Goal: Transaction & Acquisition: Purchase product/service

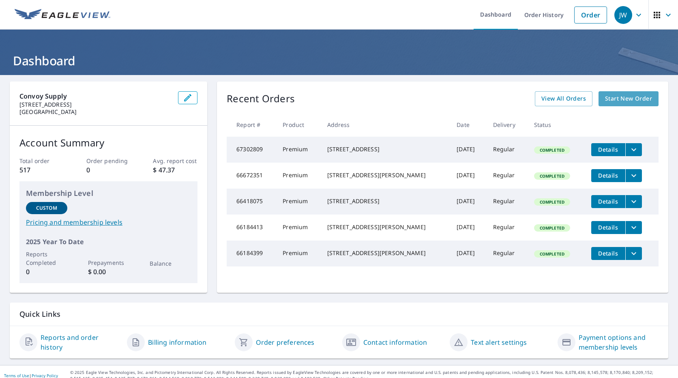
click at [612, 97] on span "Start New Order" at bounding box center [628, 99] width 47 height 10
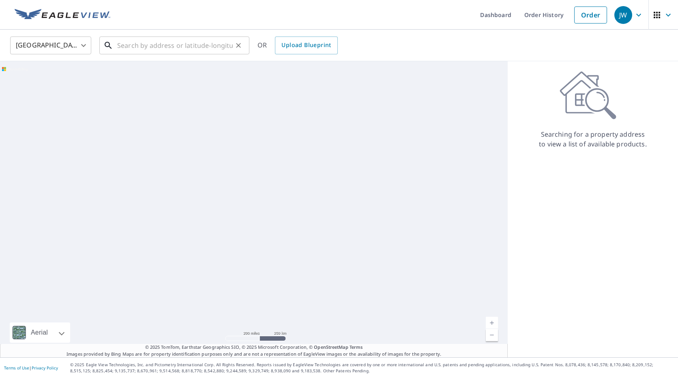
click at [216, 46] on input "text" at bounding box center [175, 45] width 116 height 23
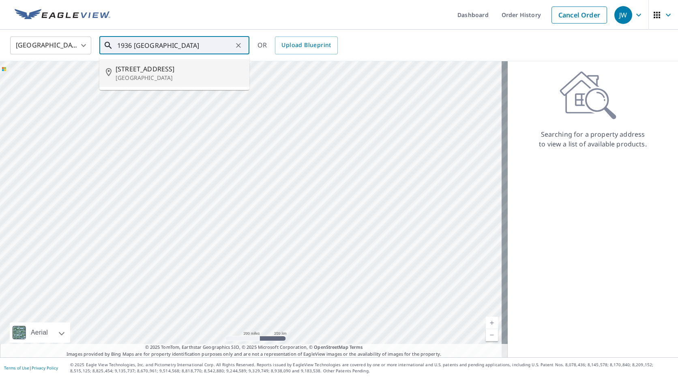
click at [180, 68] on span "[STREET_ADDRESS]" at bounding box center [179, 69] width 127 height 10
type input "[STREET_ADDRESS]"
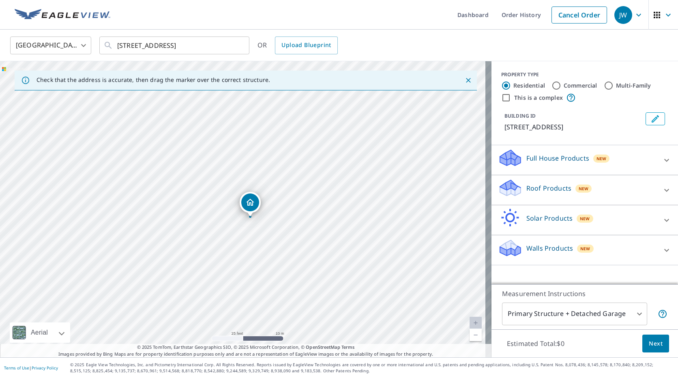
drag, startPoint x: 251, startPoint y: 248, endPoint x: 287, endPoint y: 199, distance: 61.5
click at [287, 199] on div "[STREET_ADDRESS]" at bounding box center [245, 209] width 491 height 296
click at [584, 185] on div "Roof Products New" at bounding box center [577, 189] width 159 height 23
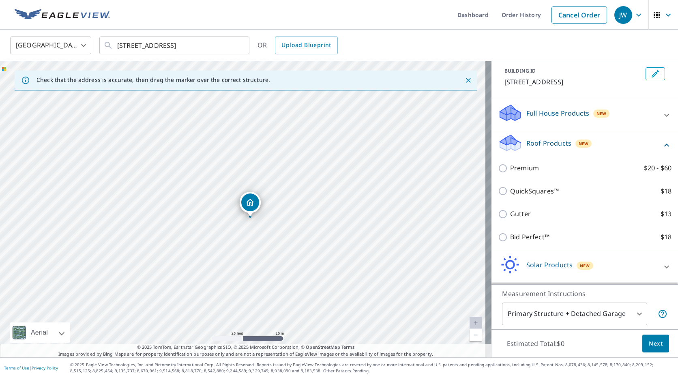
scroll to position [73, 0]
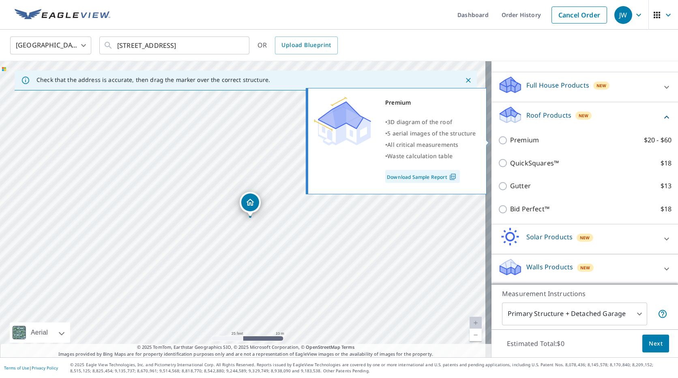
click at [527, 144] on p "Premium" at bounding box center [524, 140] width 29 height 10
click at [510, 144] on input "Premium $20 - $60" at bounding box center [504, 140] width 12 height 10
checkbox input "true"
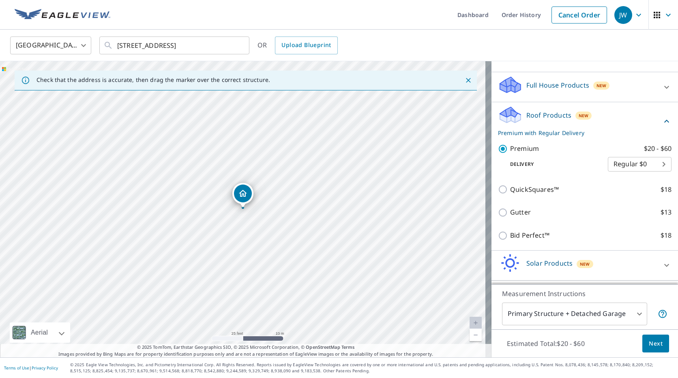
scroll to position [99, 0]
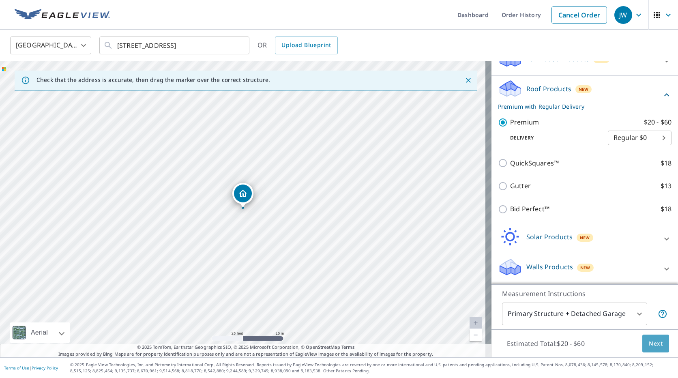
click at [649, 342] on span "Next" at bounding box center [656, 343] width 14 height 10
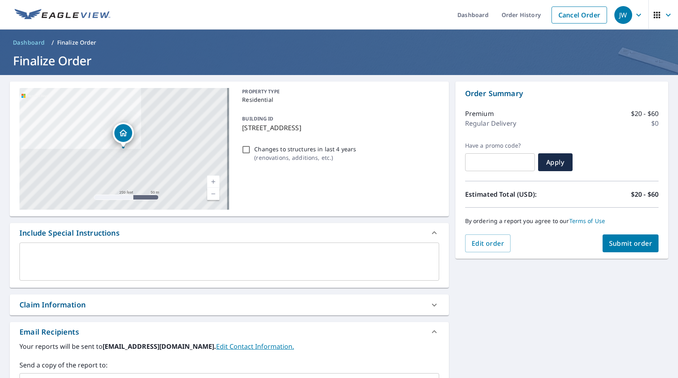
click at [99, 259] on textarea at bounding box center [229, 261] width 408 height 23
click at [245, 149] on input "Changes to structures in last 4 years ( renovations, additions, etc. )" at bounding box center [246, 150] width 10 height 10
checkbox input "true"
click at [173, 265] on textarea at bounding box center [229, 261] width 408 height 23
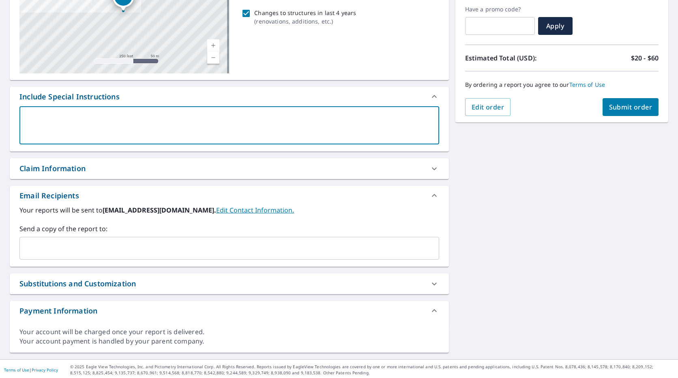
scroll to position [138, 0]
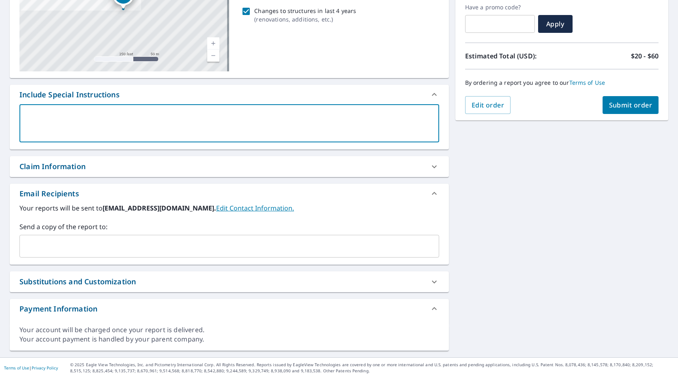
click at [112, 241] on input "text" at bounding box center [223, 245] width 400 height 15
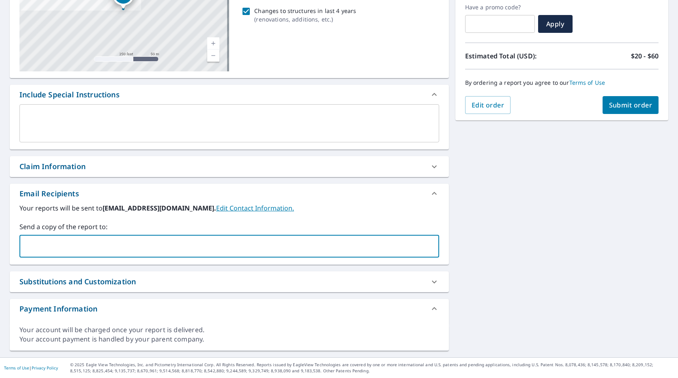
click at [73, 161] on div "Claim Information" at bounding box center [229, 166] width 439 height 21
checkbox input "true"
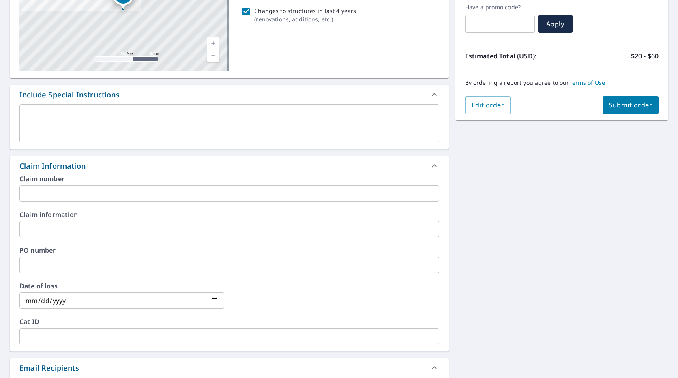
click at [81, 193] on input "text" at bounding box center [229, 193] width 420 height 16
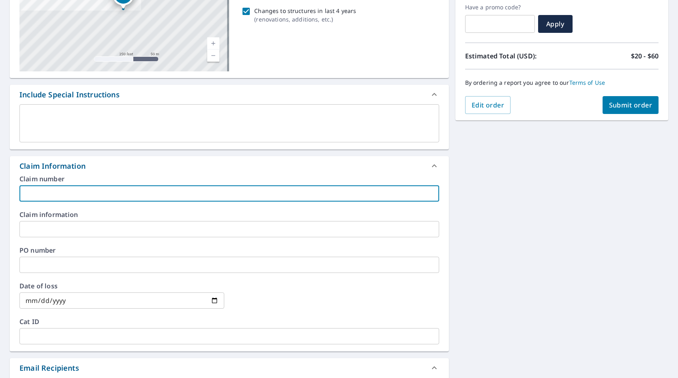
click at [165, 196] on input "text" at bounding box center [229, 193] width 420 height 16
type input "e"
checkbox input "true"
type input "ev"
checkbox input "true"
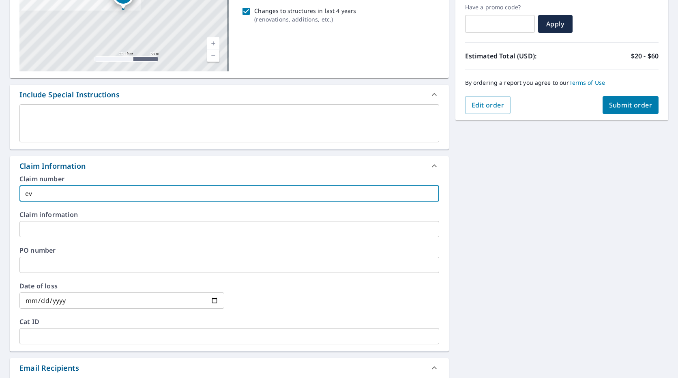
type input "evm"
checkbox input "true"
type input "ev"
checkbox input "true"
type input "e"
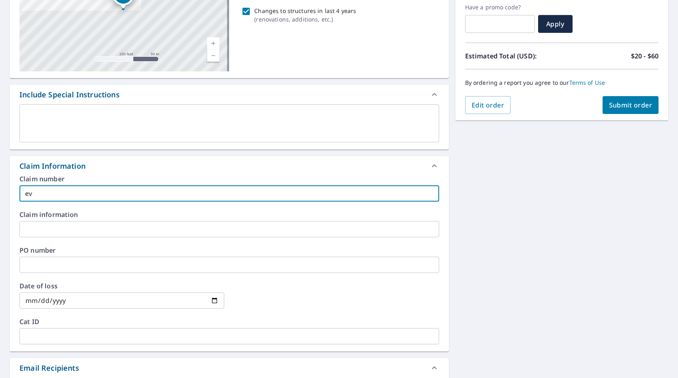
checkbox input "true"
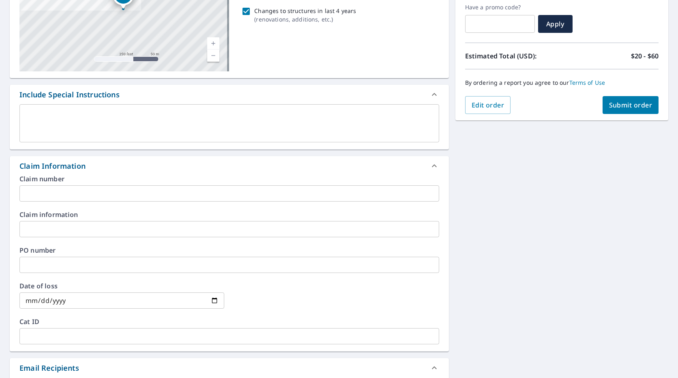
click at [115, 191] on input "text" at bounding box center [229, 193] width 420 height 16
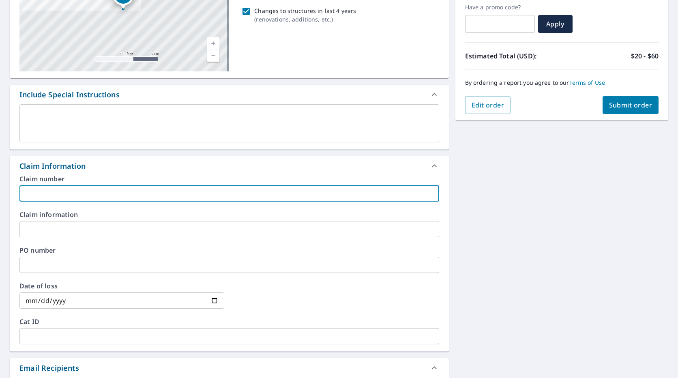
type input "S"
checkbox input "true"
type input "SO"
checkbox input "true"
type input "SO"
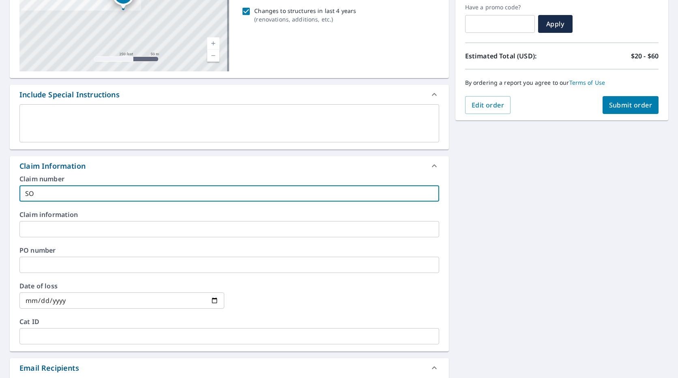
checkbox input "true"
type input "SO 1"
checkbox input "true"
type input "SO 10"
checkbox input "true"
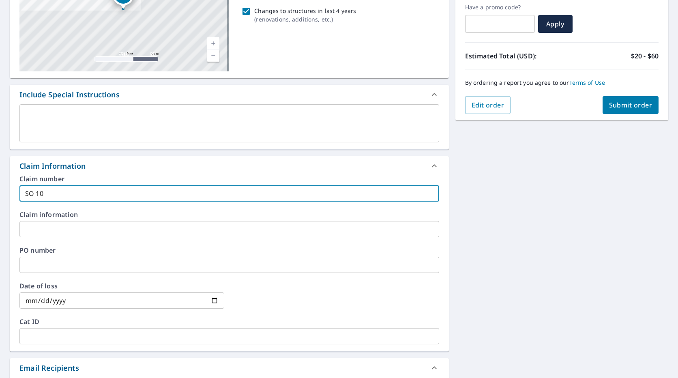
type input "SO 100"
checkbox input "true"
type input "SO 1005"
checkbox input "true"
type input "SO 10053"
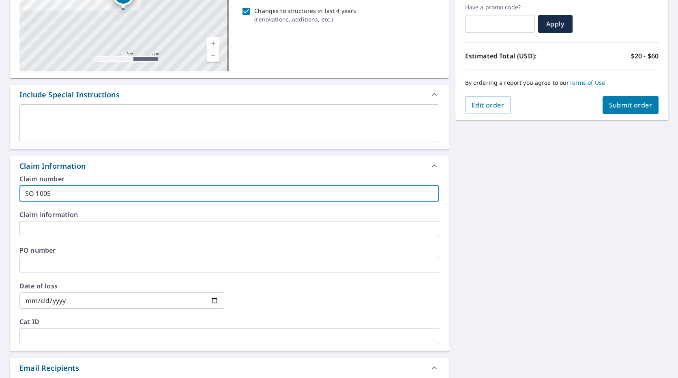
checkbox input "true"
type input "SO 100530"
checkbox input "true"
type input "SO 1005300"
checkbox input "true"
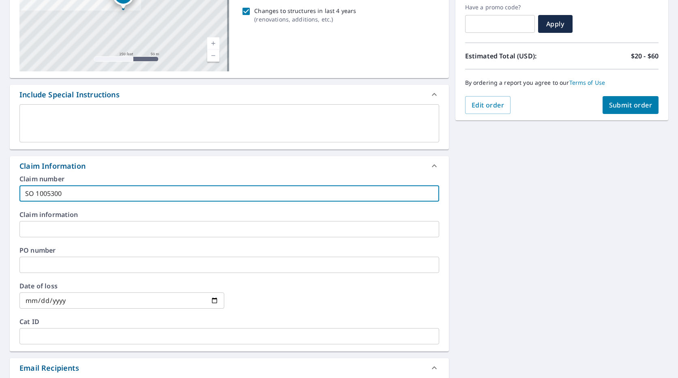
type input "SO 10053005"
checkbox input "true"
type input "SO 10053005"
click at [91, 231] on input "text" at bounding box center [229, 229] width 420 height 16
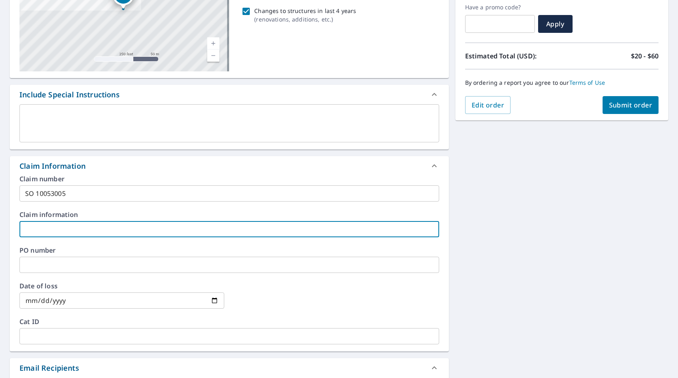
type input "T"
checkbox input "true"
type input "TH"
checkbox input "true"
type input "THE"
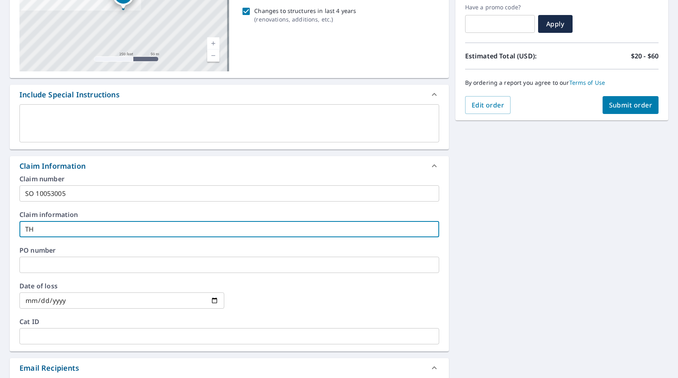
checkbox input "true"
type input "THE"
checkbox input "true"
type input "THE H"
checkbox input "true"
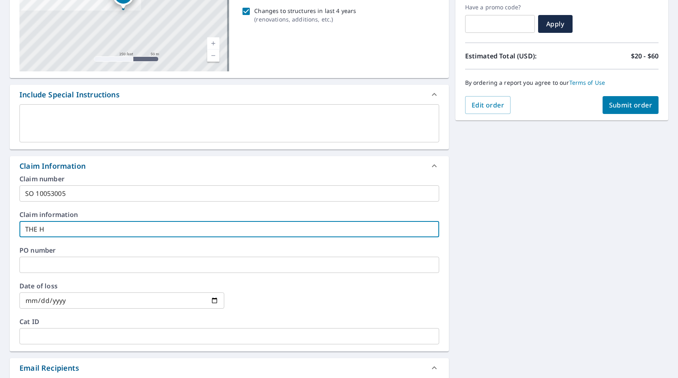
type input "THE HA"
checkbox input "true"
type input "THE HAN"
checkbox input "true"
type input "THE HAND"
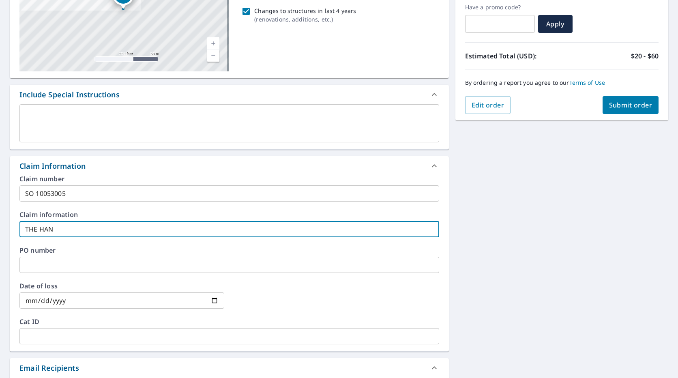
checkbox input "true"
type input "THE HANDY"
checkbox input "true"
type input "THE HANDYM"
checkbox input "true"
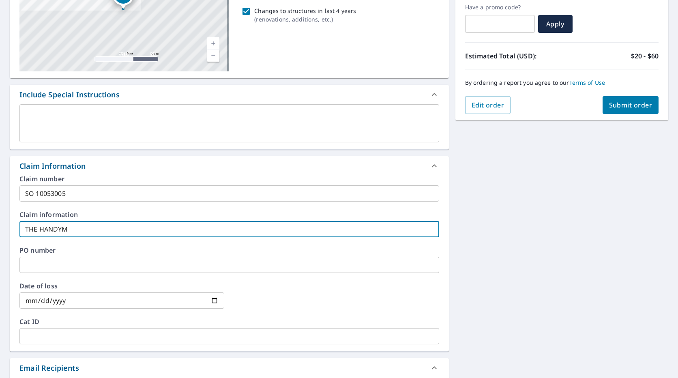
type input "THE HANDYMA"
checkbox input "true"
type input "THE HANDYMAN"
checkbox input "true"
type input "THE HANDYMAN"
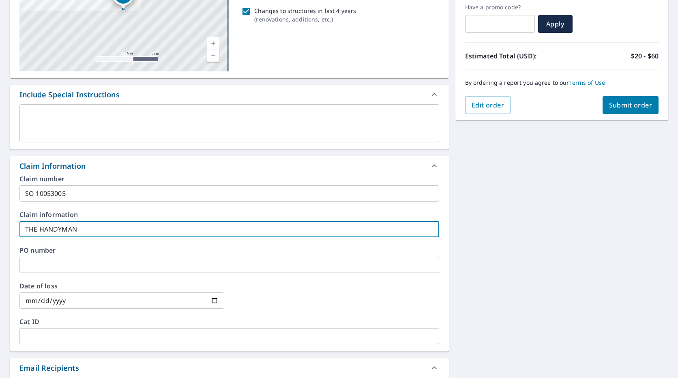
checkbox input "true"
type input "THE HANDYMAN C"
checkbox input "true"
type input "THE HANDYMAN CO"
checkbox input "true"
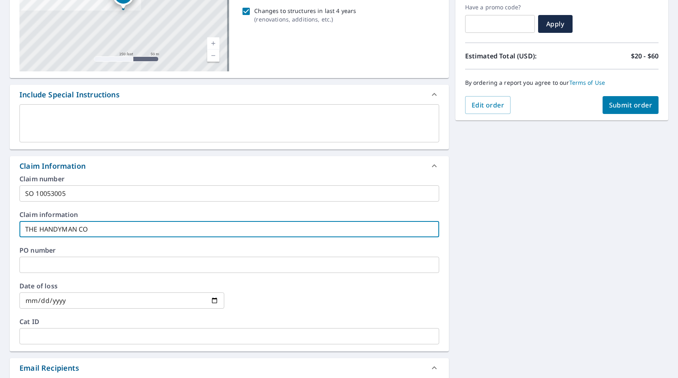
type input "THE HANDYMAN CON"
checkbox input "true"
type input "THE HANDYMAN CONT"
checkbox input "true"
type input "THE HANDYMAN CONTR"
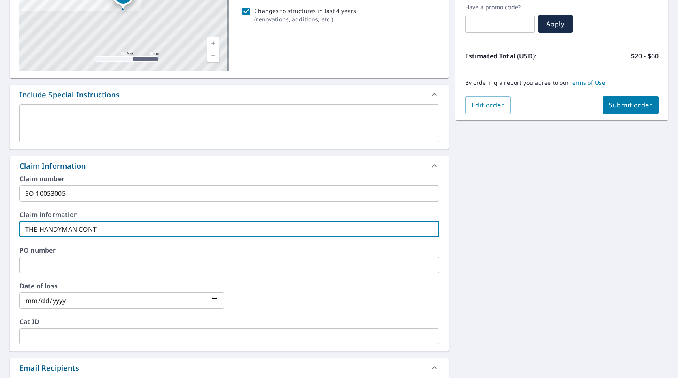
checkbox input "true"
type input "THE HANDYMAN CONTRA"
checkbox input "true"
type input "THE HANDYMAN CONTRAT"
checkbox input "true"
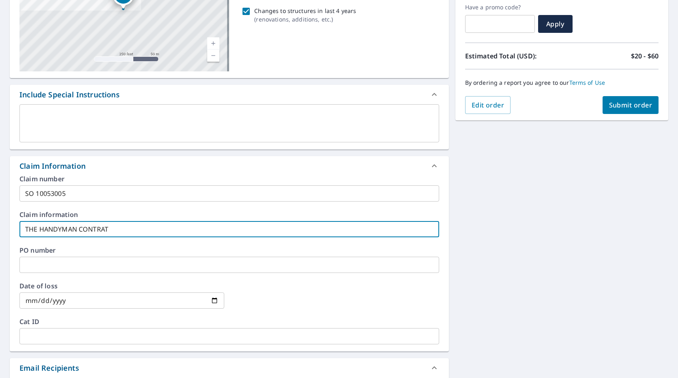
type input "THE HANDYMAN CONTRA"
checkbox input "true"
type input "THE HANDYMAN CONTRAC"
checkbox input "true"
type input "THE HANDYMAN CONTRACT"
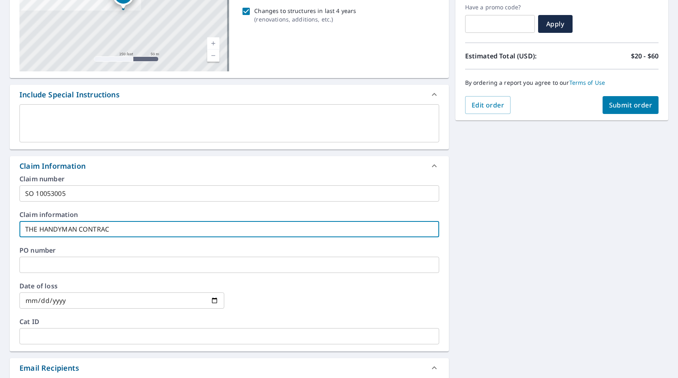
checkbox input "true"
type input "THE HANDYMAN CONTRACTO"
checkbox input "true"
type input "THE HANDYMAN CONTRACTOR"
checkbox input "true"
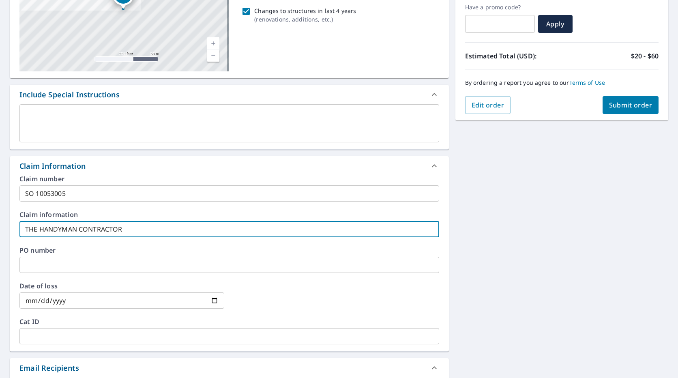
type input "THE HANDYMAN CONTRACTOR"
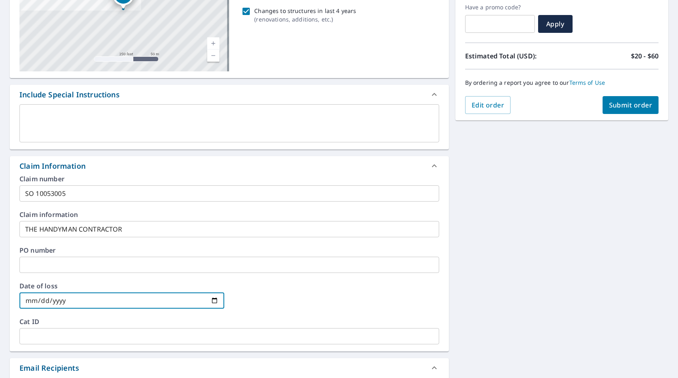
drag, startPoint x: 211, startPoint y: 298, endPoint x: 257, endPoint y: 280, distance: 48.6
click at [255, 285] on div "Date of loss ​" at bounding box center [229, 301] width 420 height 36
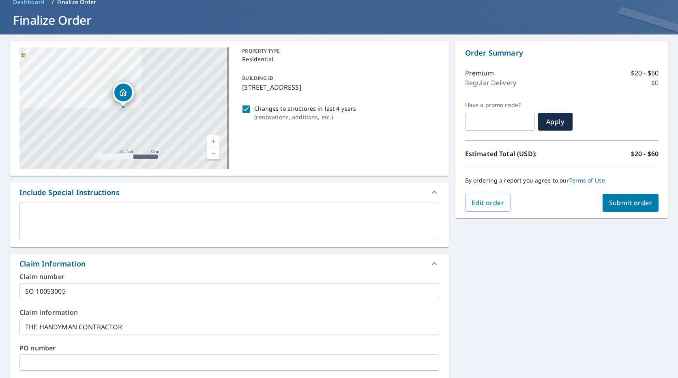
scroll to position [0, 0]
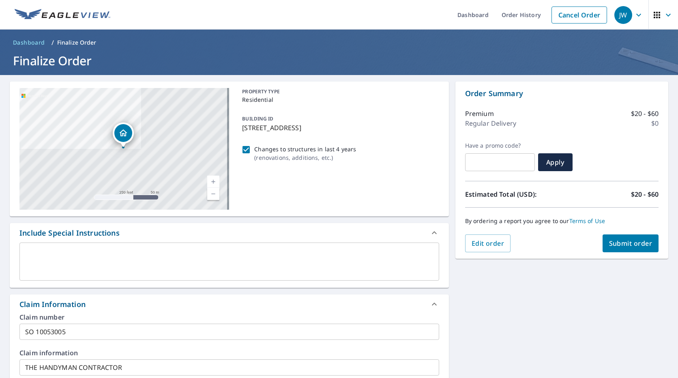
click at [624, 240] on span "Submit order" at bounding box center [630, 243] width 43 height 9
checkbox input "true"
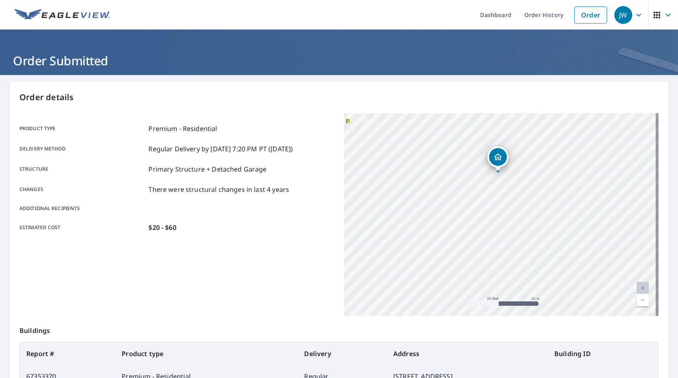
click at [269, 226] on div "Estimated cost $20 - $60" at bounding box center [176, 228] width 315 height 10
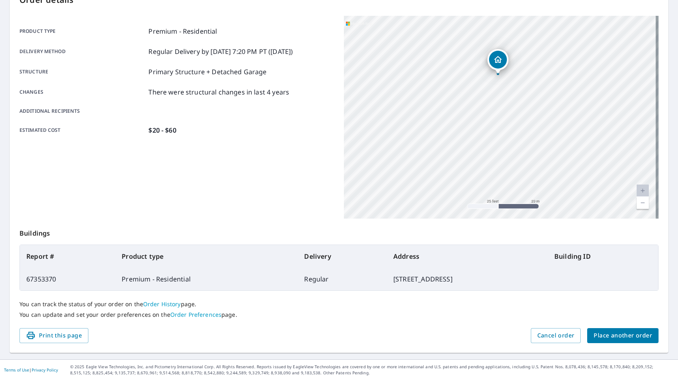
scroll to position [99, 0]
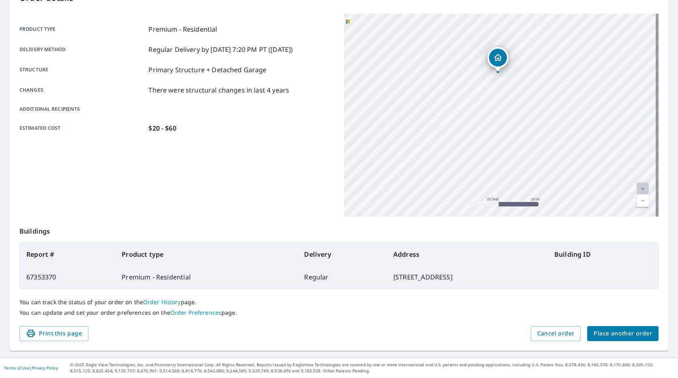
click at [80, 334] on span "Print this page" at bounding box center [54, 333] width 56 height 10
click at [555, 331] on span "Cancel order" at bounding box center [555, 333] width 37 height 10
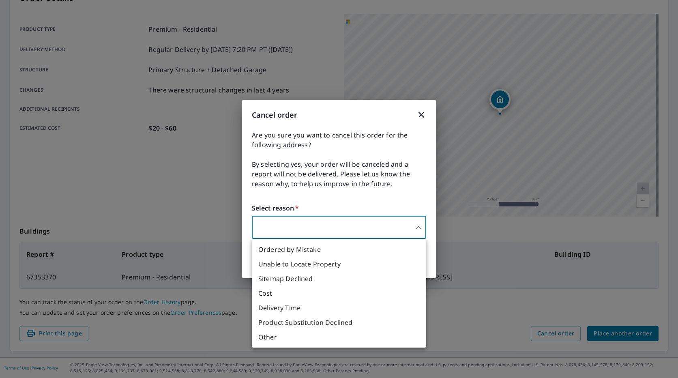
click at [337, 225] on body "JW JW Dashboard Order History Order JW Order Submitted Order details Product ty…" at bounding box center [339, 189] width 678 height 378
click at [272, 341] on li "Other" at bounding box center [339, 337] width 174 height 15
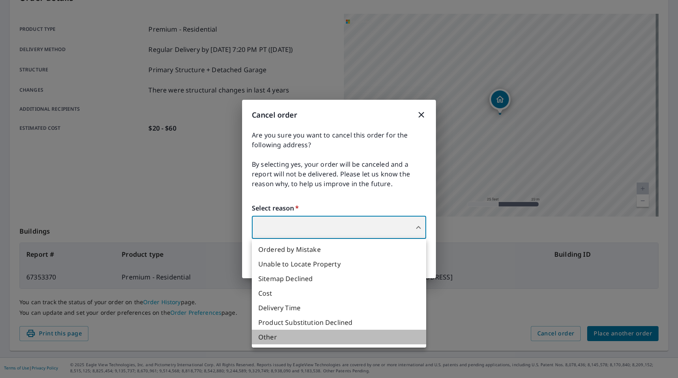
type input "36"
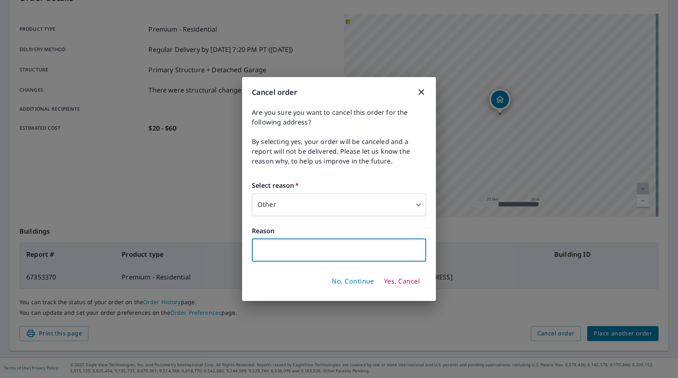
click at [324, 252] on input "text" at bounding box center [339, 250] width 174 height 23
type input "FORGOT EMAIL"
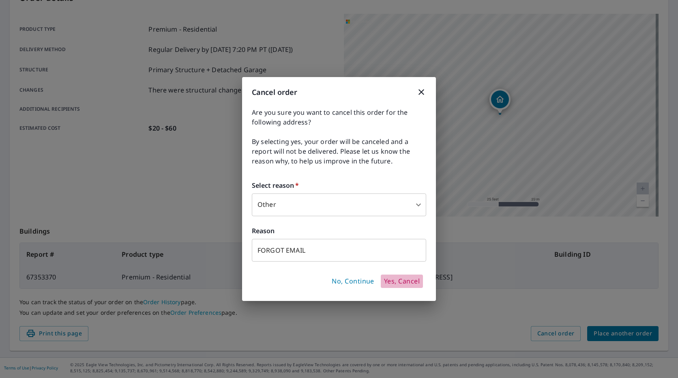
click at [395, 281] on span "Yes, Cancel" at bounding box center [402, 281] width 36 height 9
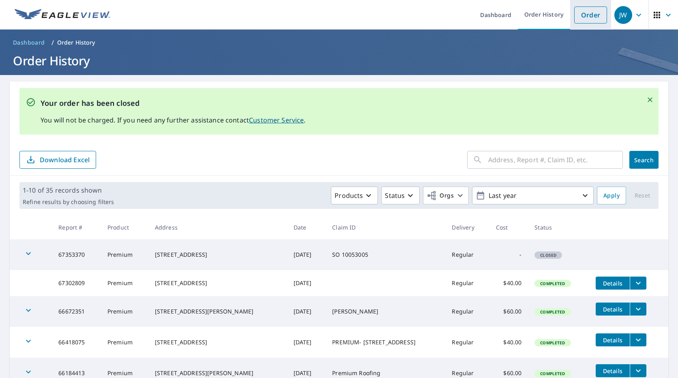
click at [575, 17] on link "Order" at bounding box center [590, 14] width 33 height 17
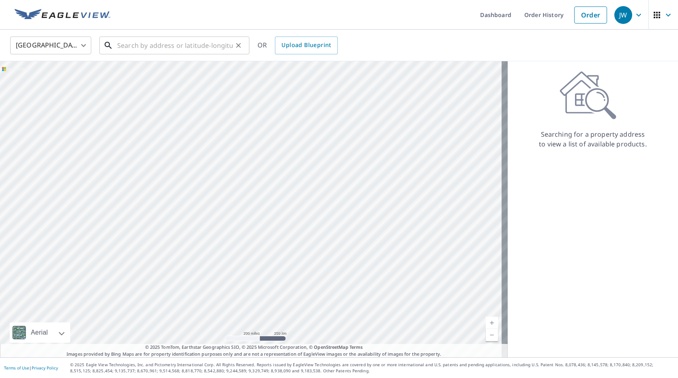
click at [176, 48] on input "text" at bounding box center [175, 45] width 116 height 23
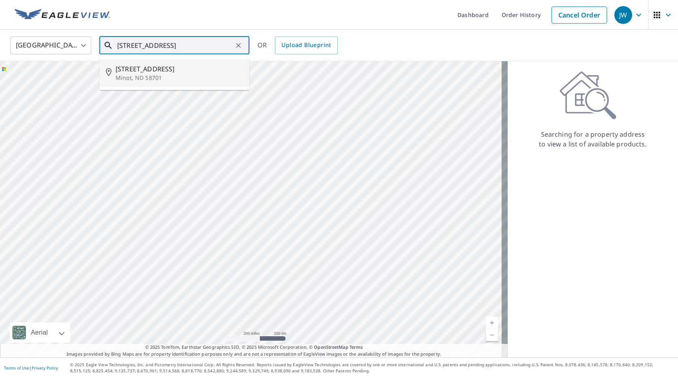
click at [165, 73] on span "[STREET_ADDRESS]" at bounding box center [179, 69] width 127 height 10
type input "[STREET_ADDRESS]"
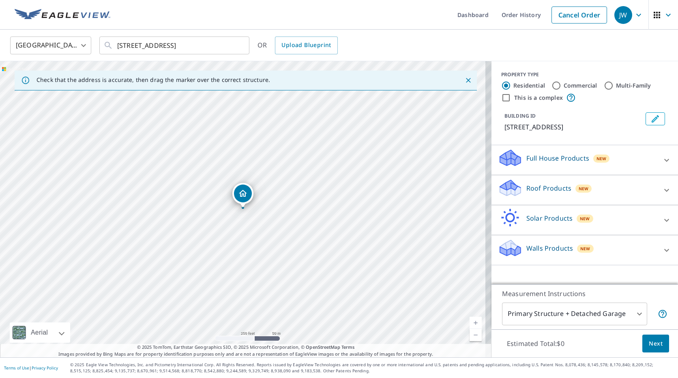
click at [587, 181] on div "Roof Products New" at bounding box center [577, 189] width 159 height 23
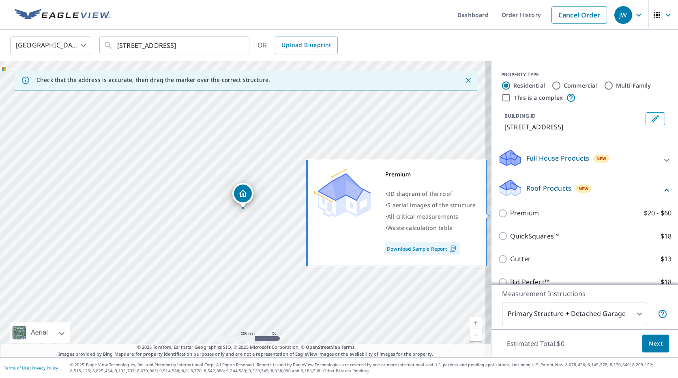
click at [520, 210] on p "Premium" at bounding box center [524, 213] width 29 height 10
click at [510, 210] on input "Premium $20 - $60" at bounding box center [504, 213] width 12 height 10
checkbox input "true"
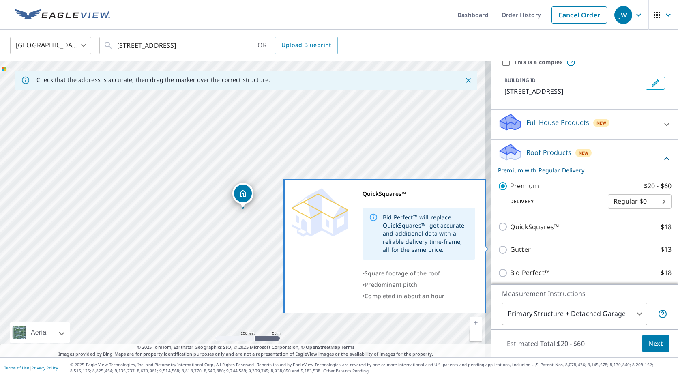
scroll to position [99, 0]
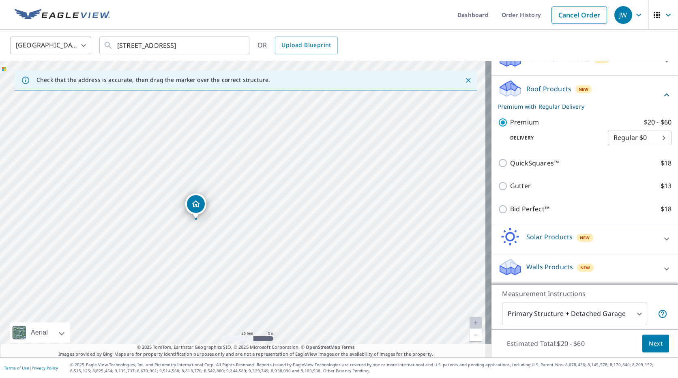
drag, startPoint x: 197, startPoint y: 244, endPoint x: 261, endPoint y: 202, distance: 76.0
click at [261, 202] on div "[STREET_ADDRESS]" at bounding box center [245, 209] width 491 height 296
click at [219, 45] on input "[STREET_ADDRESS]" at bounding box center [175, 45] width 116 height 23
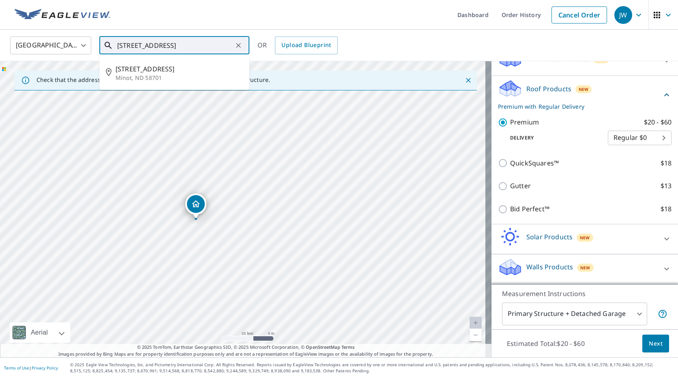
drag, startPoint x: 221, startPoint y: 46, endPoint x: 54, endPoint y: 57, distance: 167.8
click at [54, 57] on div "United States US ​ [STREET_ADDRESS] ​ [STREET_ADDRESS] OR Upload Blueprint" at bounding box center [339, 46] width 678 height 32
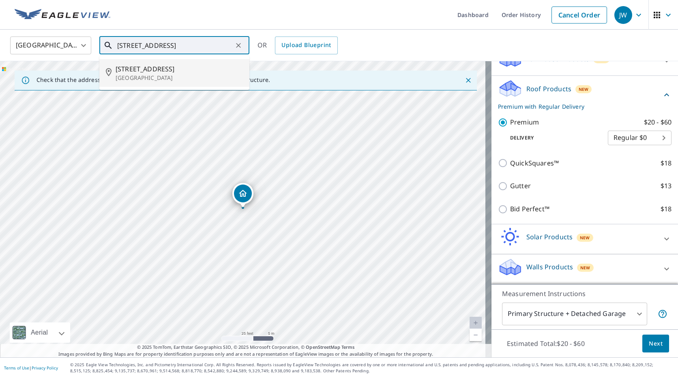
click at [141, 68] on span "[STREET_ADDRESS]" at bounding box center [179, 69] width 127 height 10
type input "[STREET_ADDRESS]"
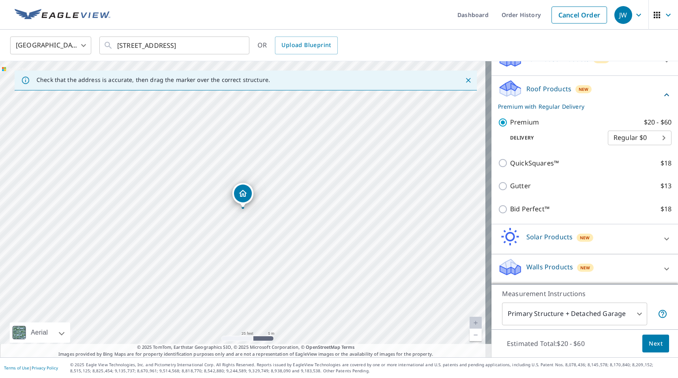
scroll to position [0, 0]
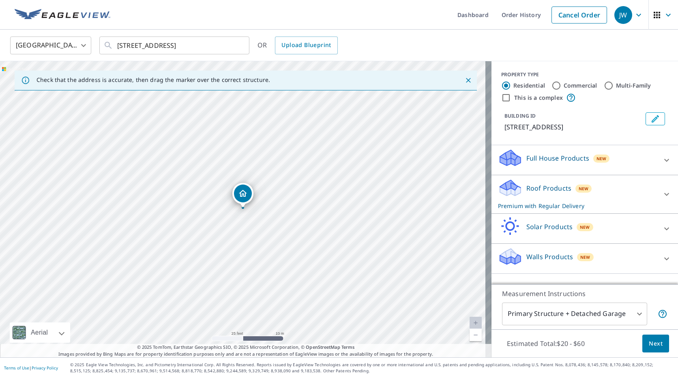
click at [590, 195] on div "Roof Products New Premium with Regular Delivery" at bounding box center [577, 194] width 159 height 32
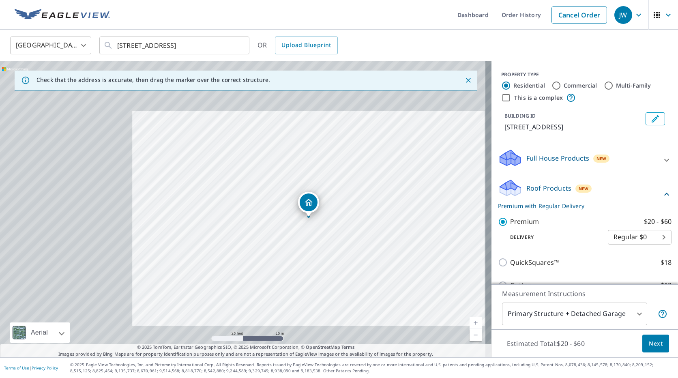
scroll to position [41, 0]
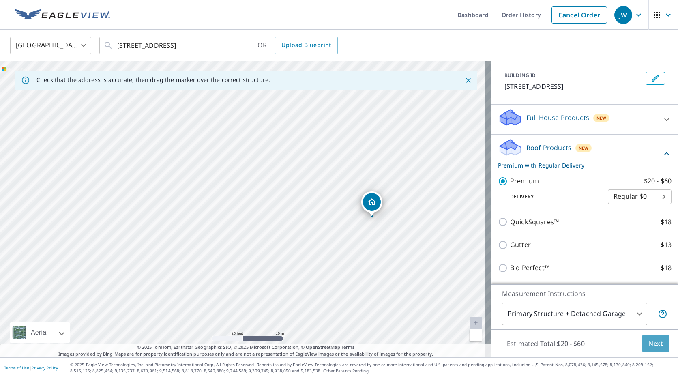
click at [649, 345] on span "Next" at bounding box center [656, 343] width 14 height 10
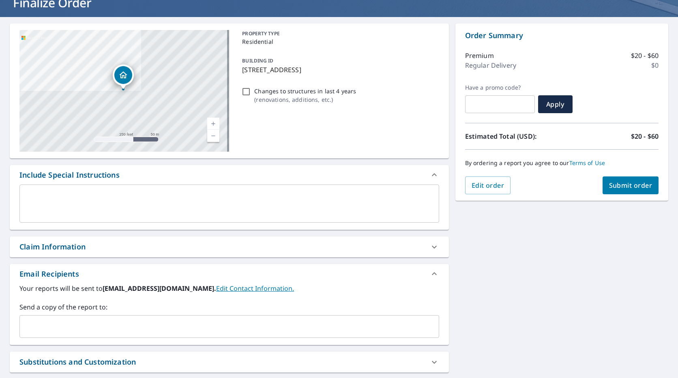
scroll to position [138, 0]
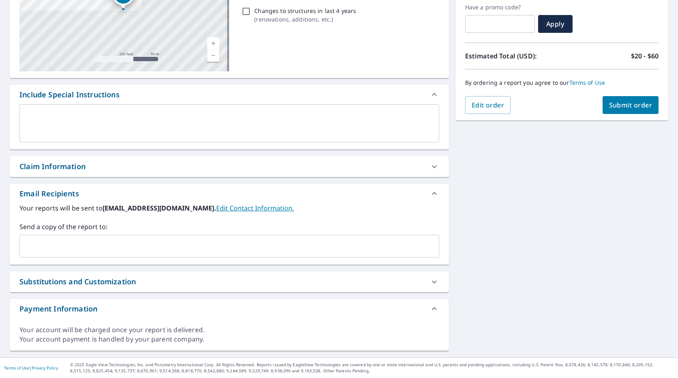
click at [188, 169] on div "Claim Information" at bounding box center [221, 166] width 405 height 11
checkbox input "true"
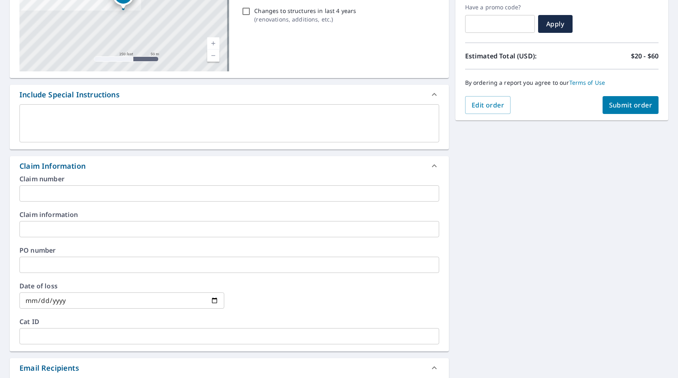
drag, startPoint x: 127, startPoint y: 198, endPoint x: 132, endPoint y: 196, distance: 5.3
click at [127, 198] on input "text" at bounding box center [229, 193] width 420 height 16
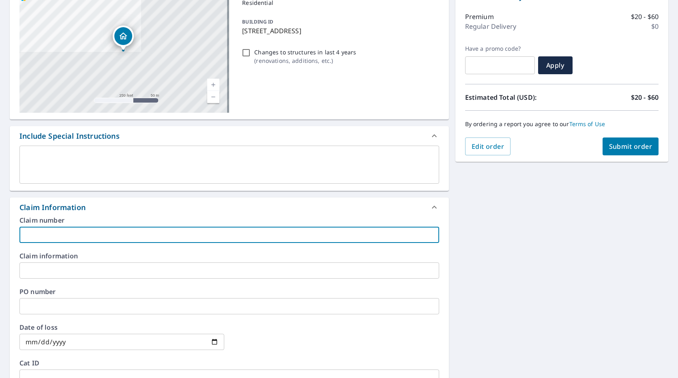
scroll to position [98, 0]
type input "SO 10053005"
type input "THE HANDYMAN CONTRACTOR"
checkbox input "true"
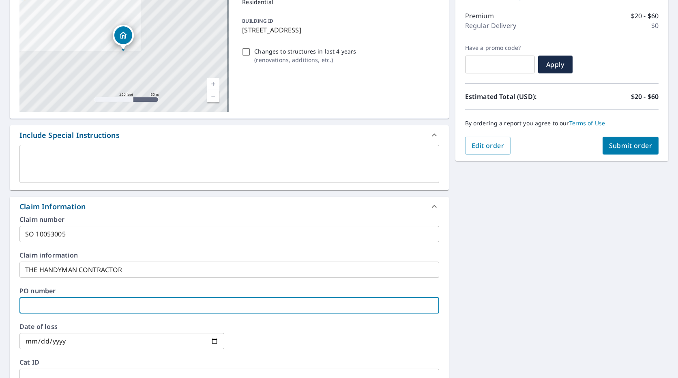
click at [92, 299] on input "text" at bounding box center [229, 305] width 420 height 16
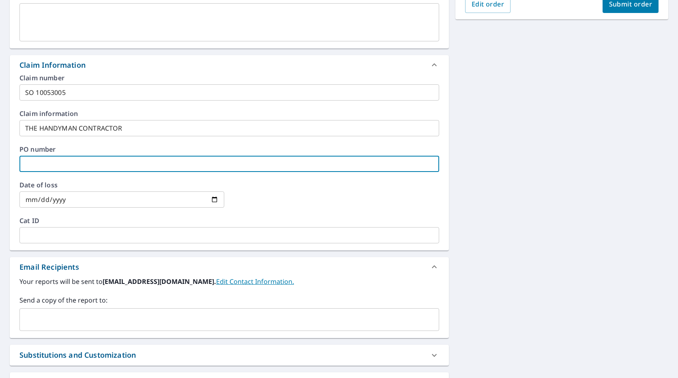
scroll to position [313, 0]
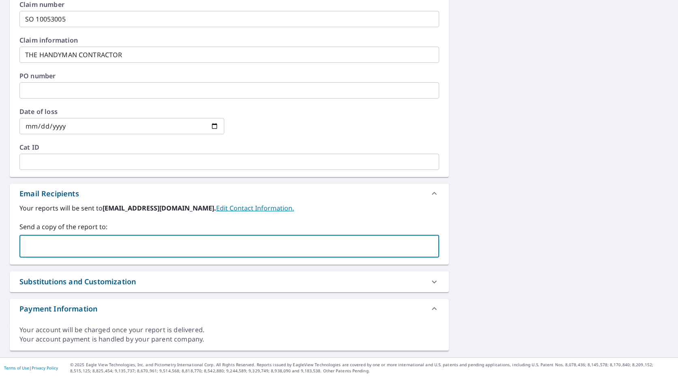
click at [92, 248] on input "text" at bounding box center [223, 245] width 400 height 15
click at [198, 245] on input "text" at bounding box center [223, 245] width 400 height 15
type input "[EMAIL_ADDRESS][DOMAIN_NAME]"
checkbox input "true"
click at [150, 248] on input "text" at bounding box center [276, 245] width 294 height 15
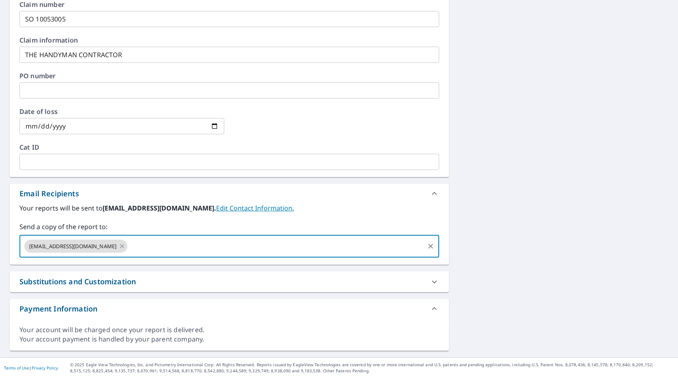
click at [147, 249] on input "text" at bounding box center [276, 245] width 294 height 15
type input "p"
type input "[PERSON_NAME][EMAIL_ADDRESS][DOMAIN_NAME]"
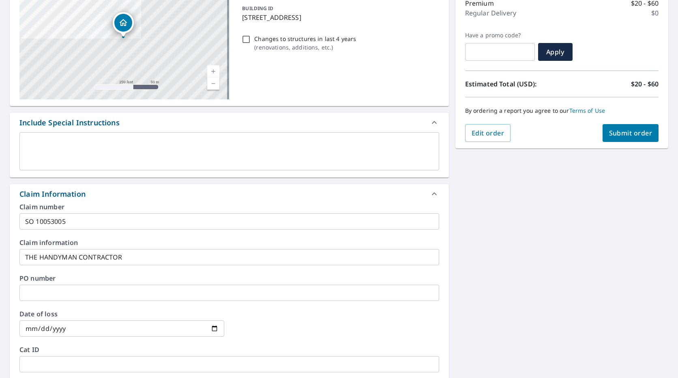
scroll to position [110, 0]
click at [618, 131] on span "Submit order" at bounding box center [630, 133] width 43 height 9
checkbox input "true"
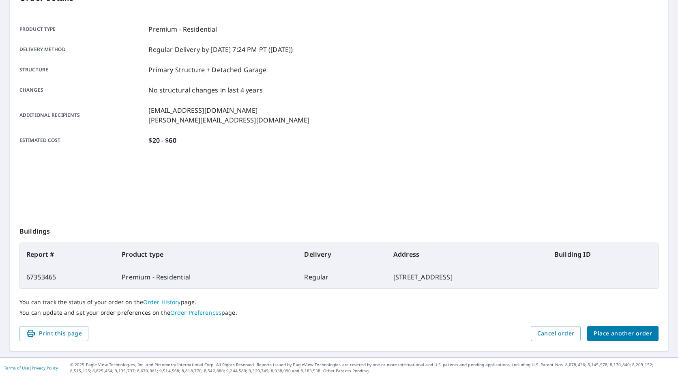
scroll to position [99, 0]
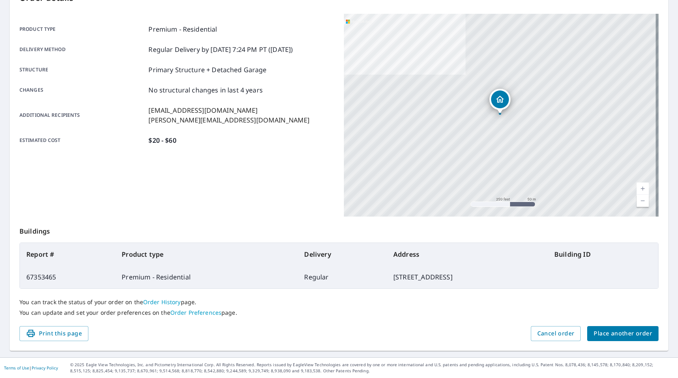
click at [423, 315] on p "You can update and set your order preferences on the Order Preferences page." at bounding box center [338, 312] width 639 height 7
drag, startPoint x: 61, startPoint y: 331, endPoint x: 51, endPoint y: 331, distance: 10.1
click at [61, 331] on span "Print this page" at bounding box center [54, 333] width 56 height 10
